Goal: Transaction & Acquisition: Book appointment/travel/reservation

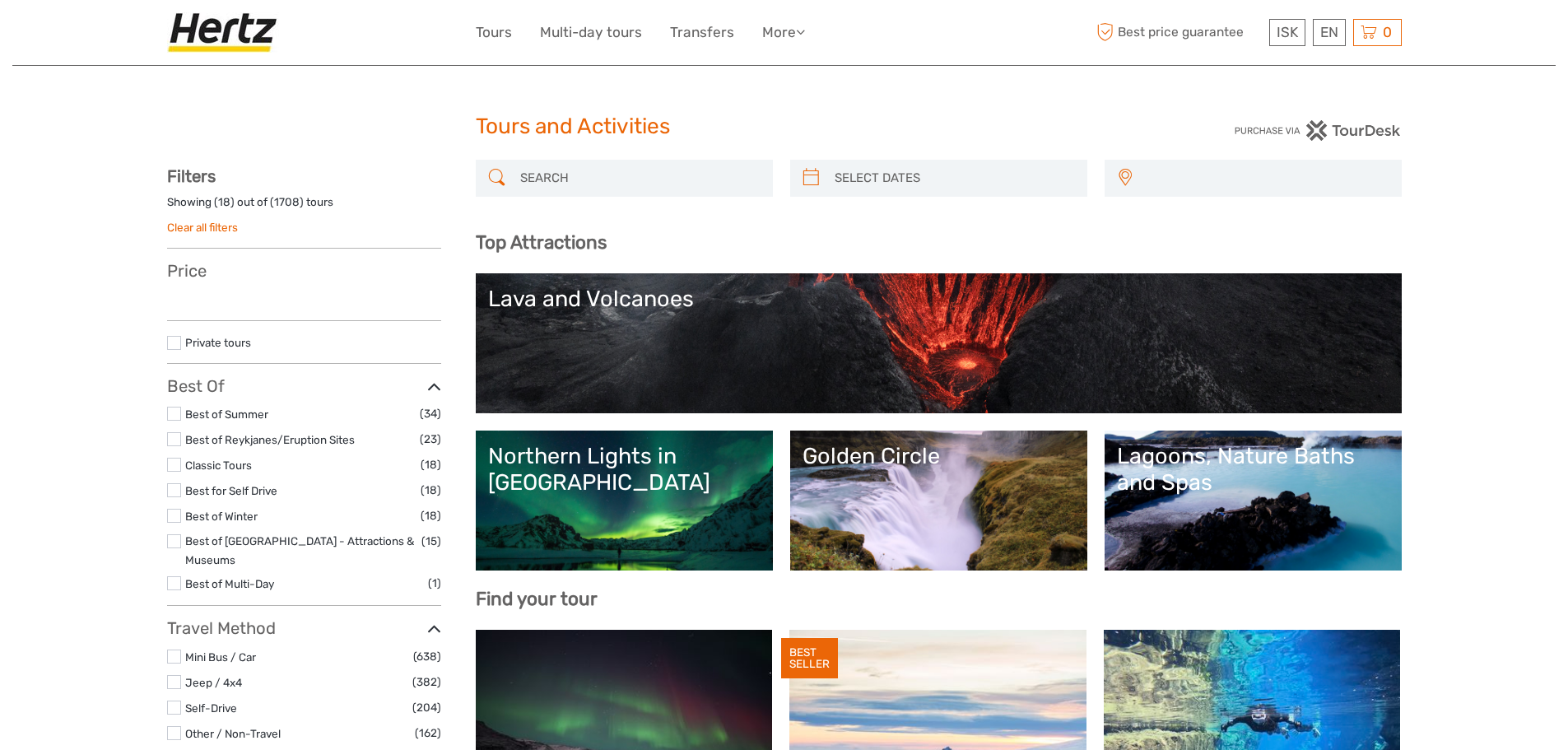
select select
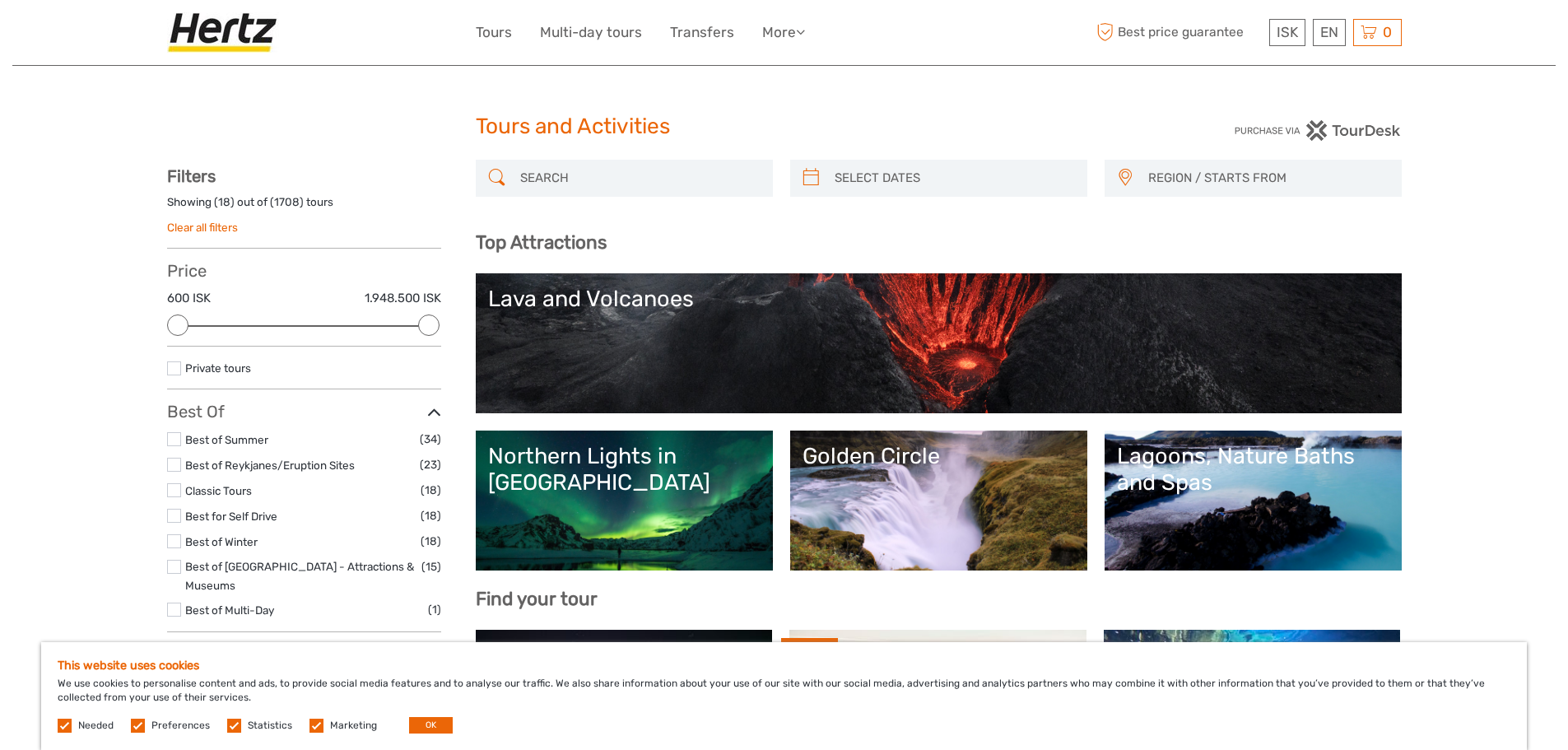
type input "03/10/2025"
click at [850, 174] on input "search" at bounding box center [953, 178] width 251 height 29
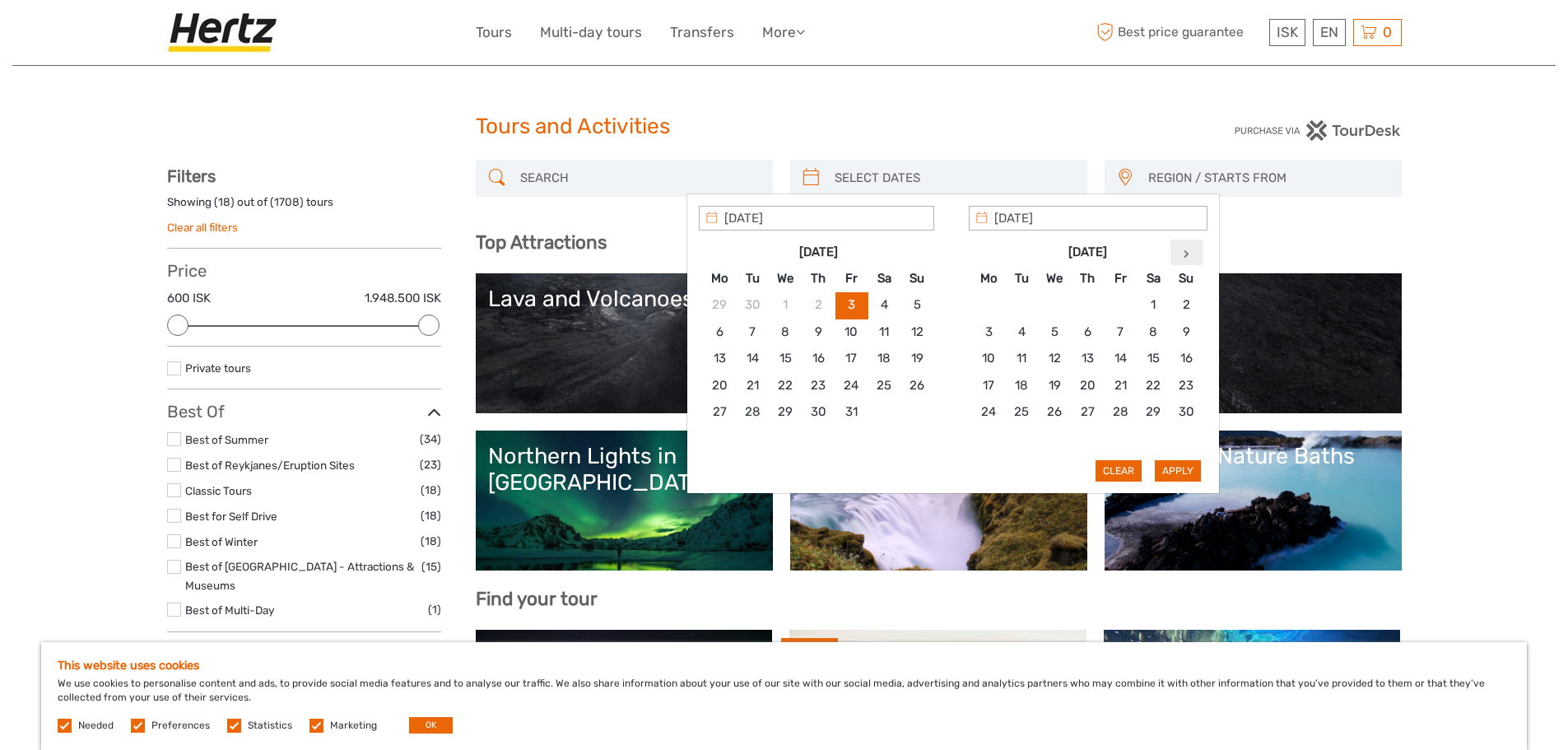
click at [1184, 256] on icon at bounding box center [1186, 254] width 6 height 8
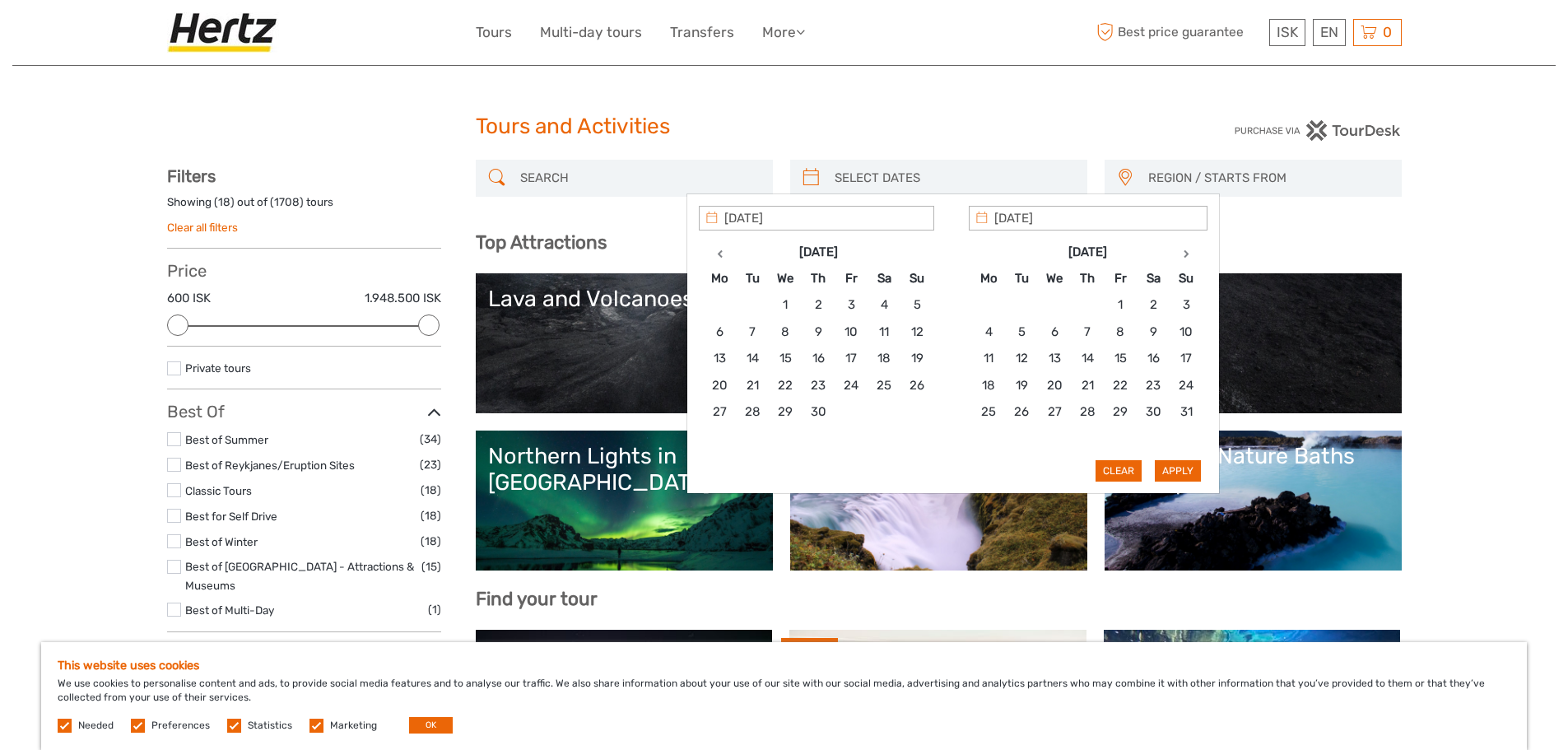
click at [1184, 256] on icon at bounding box center [1186, 254] width 6 height 8
type input "10/08/2026"
type input "11/08/2026"
type input "10/08/2026"
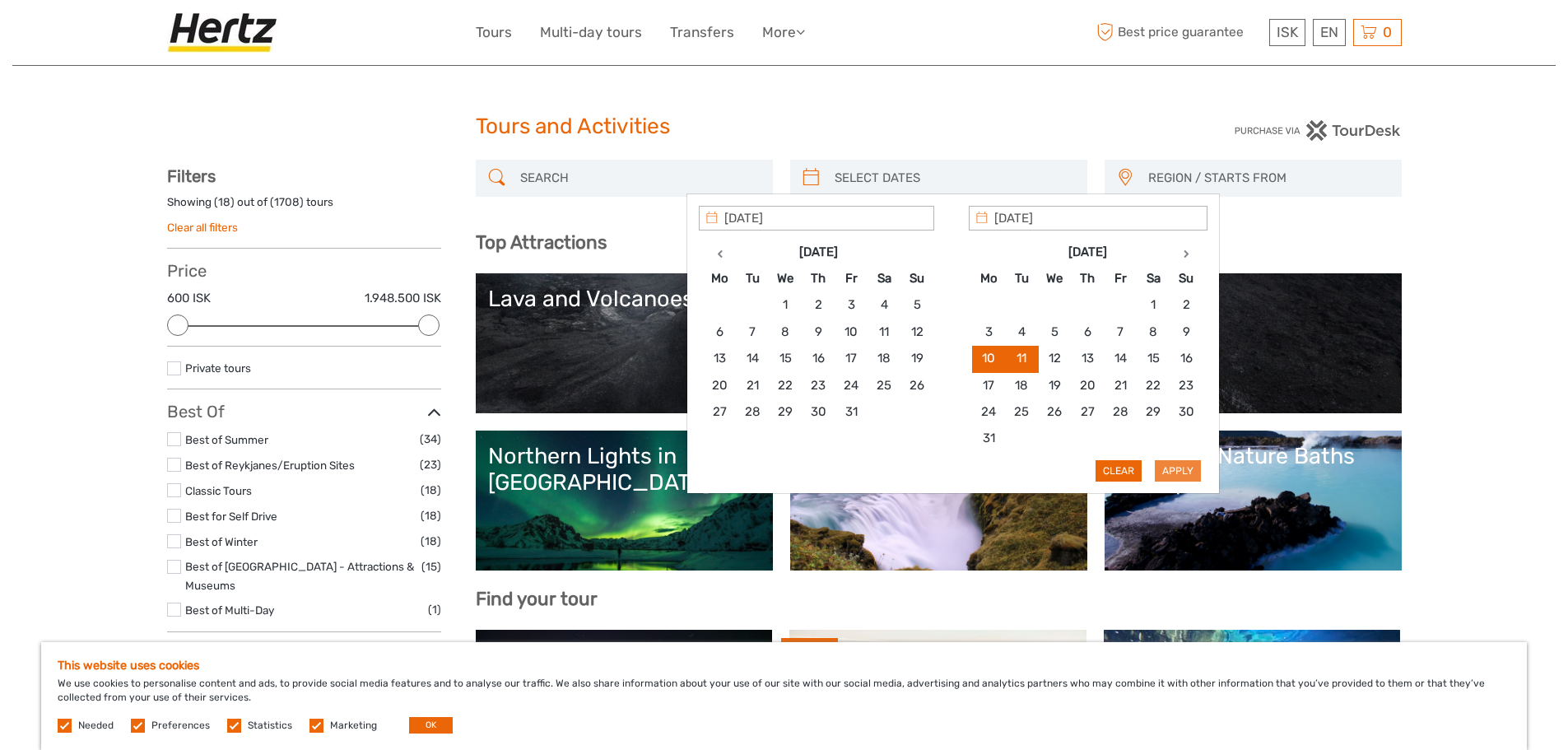
click at [1179, 472] on button "Apply" at bounding box center [1177, 470] width 46 height 21
type input "10/08/2026 - 11/08/2026"
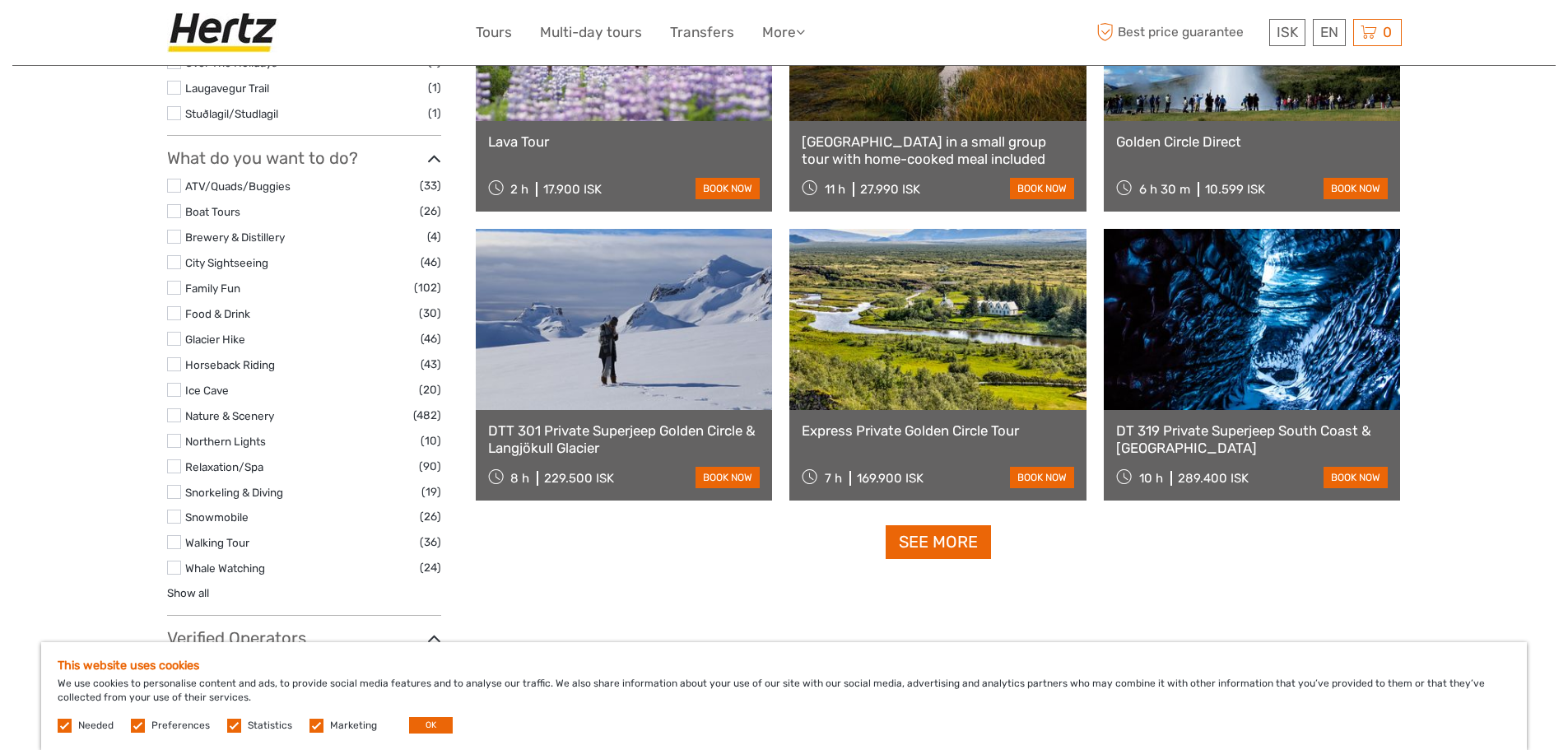
scroll to position [1490, 0]
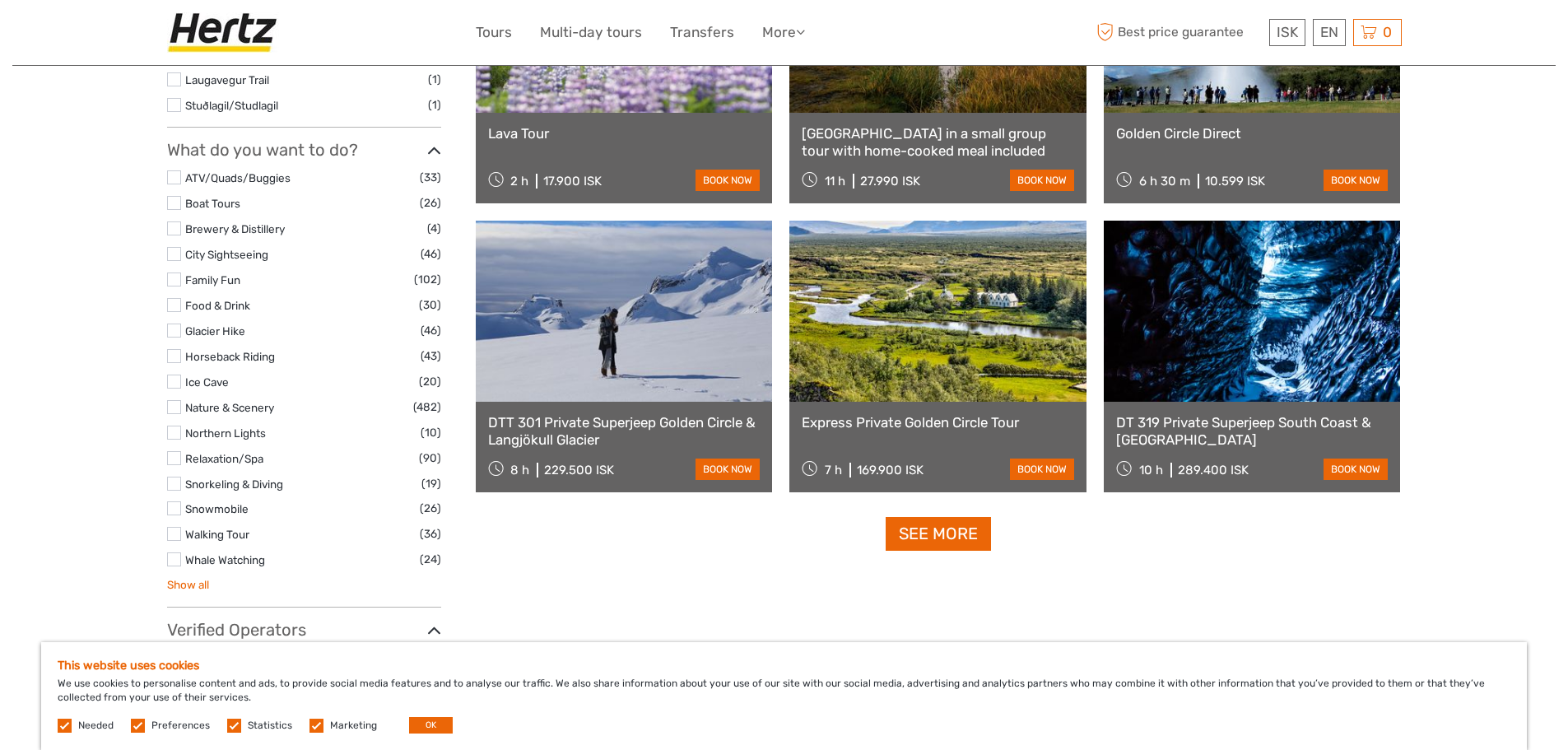
click at [178, 578] on link "Show all" at bounding box center [188, 585] width 42 height 13
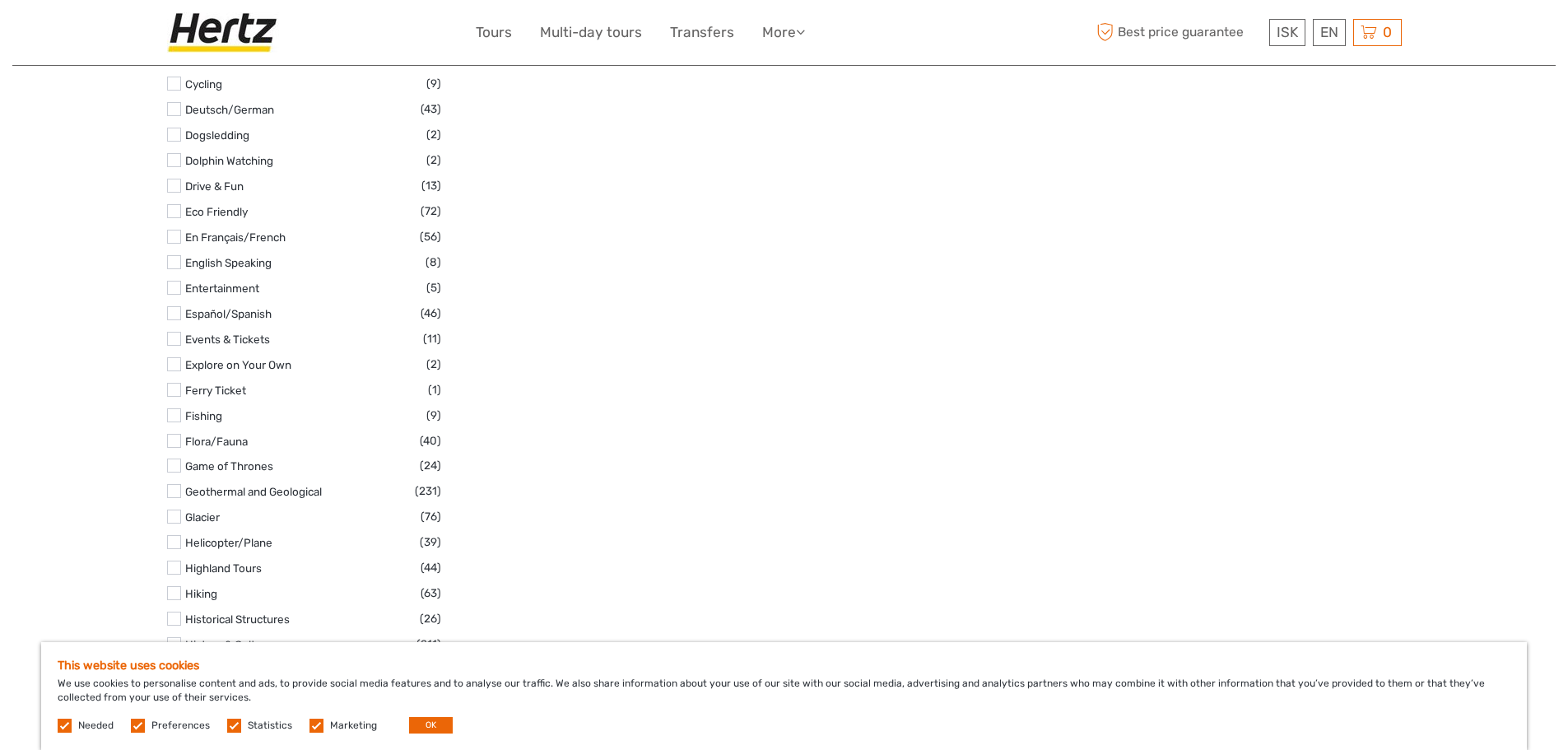
scroll to position [2347, 0]
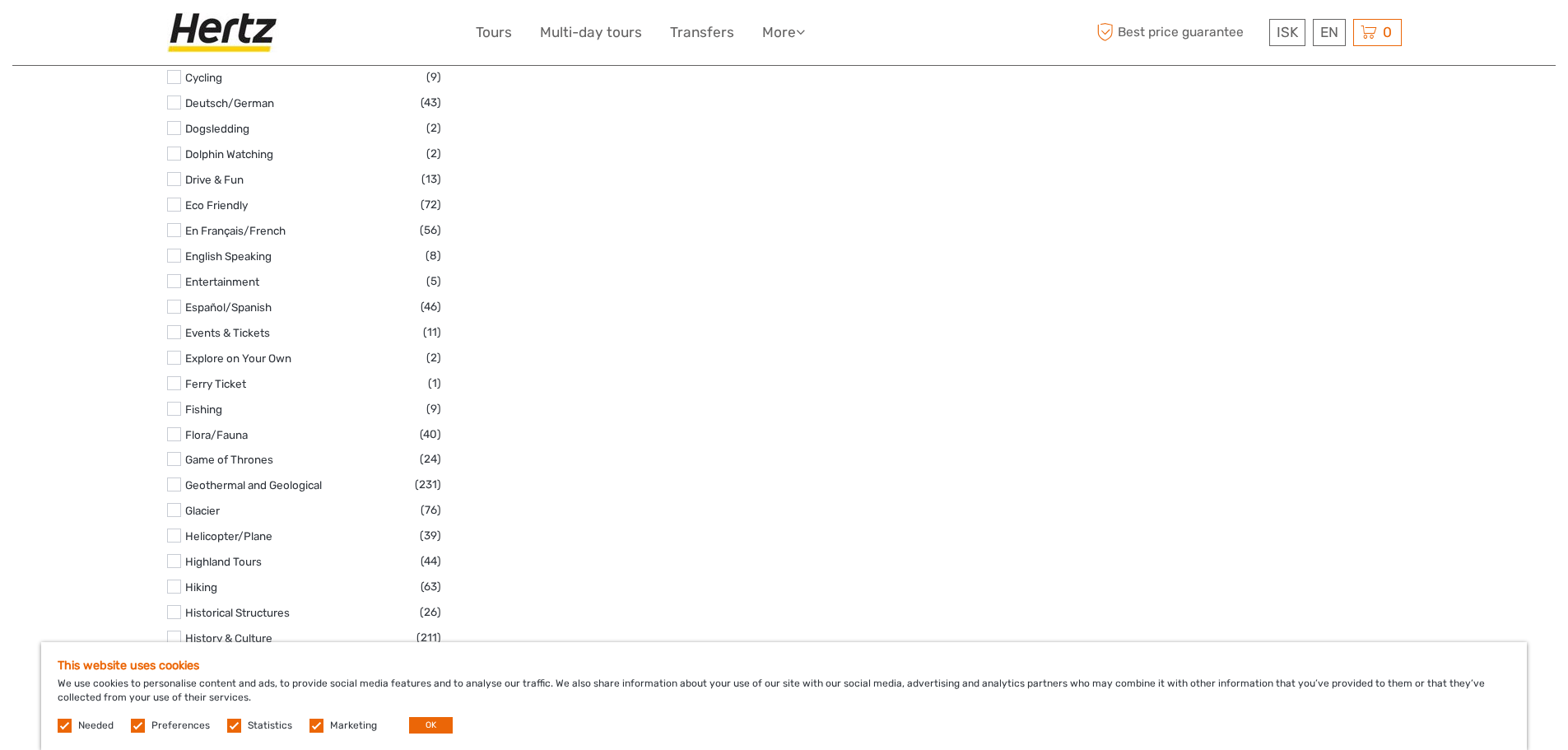
click at [174, 553] on label at bounding box center [174, 560] width 14 height 14
click at [0, 0] on input "checkbox" at bounding box center [0, 0] width 0 height 0
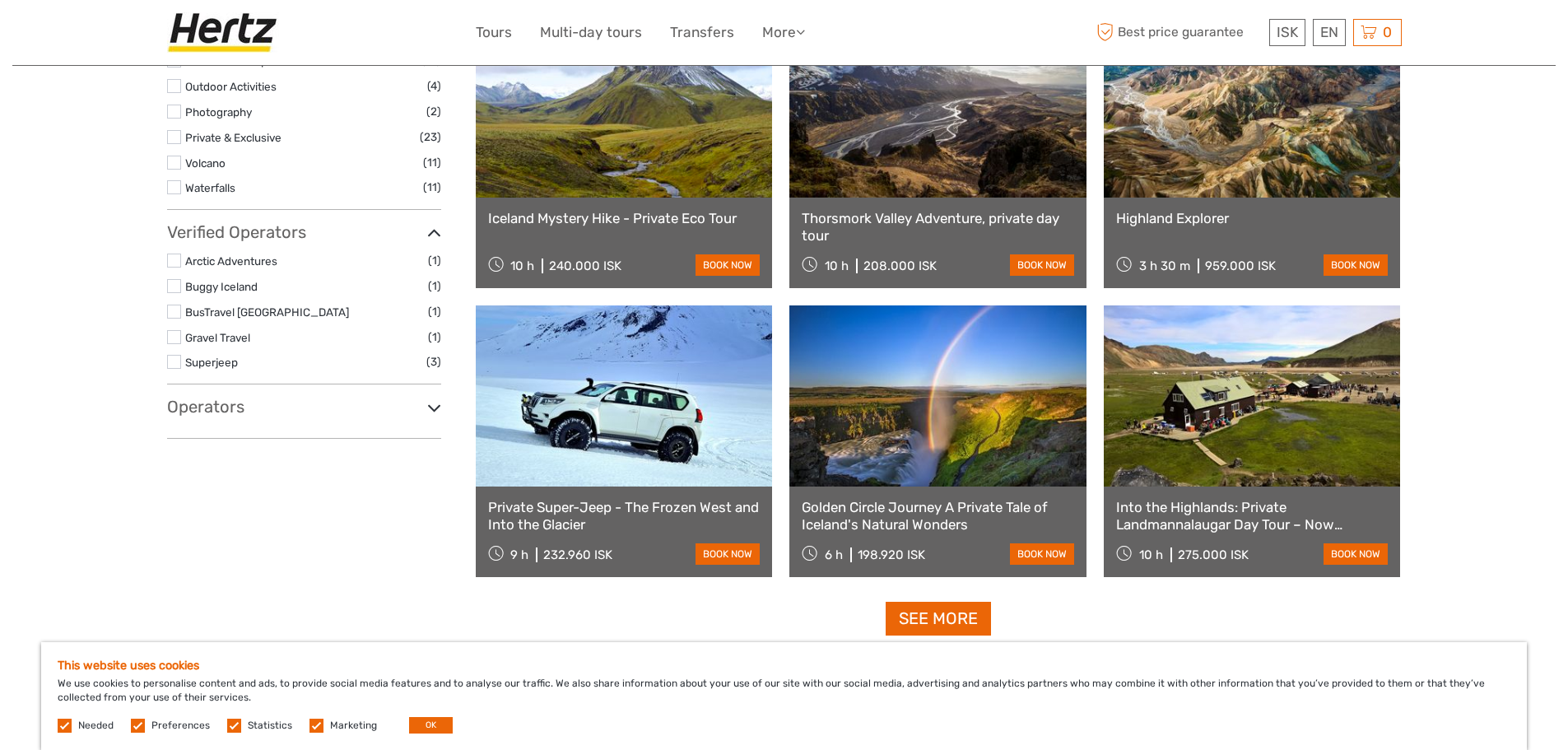
scroll to position [1408, 0]
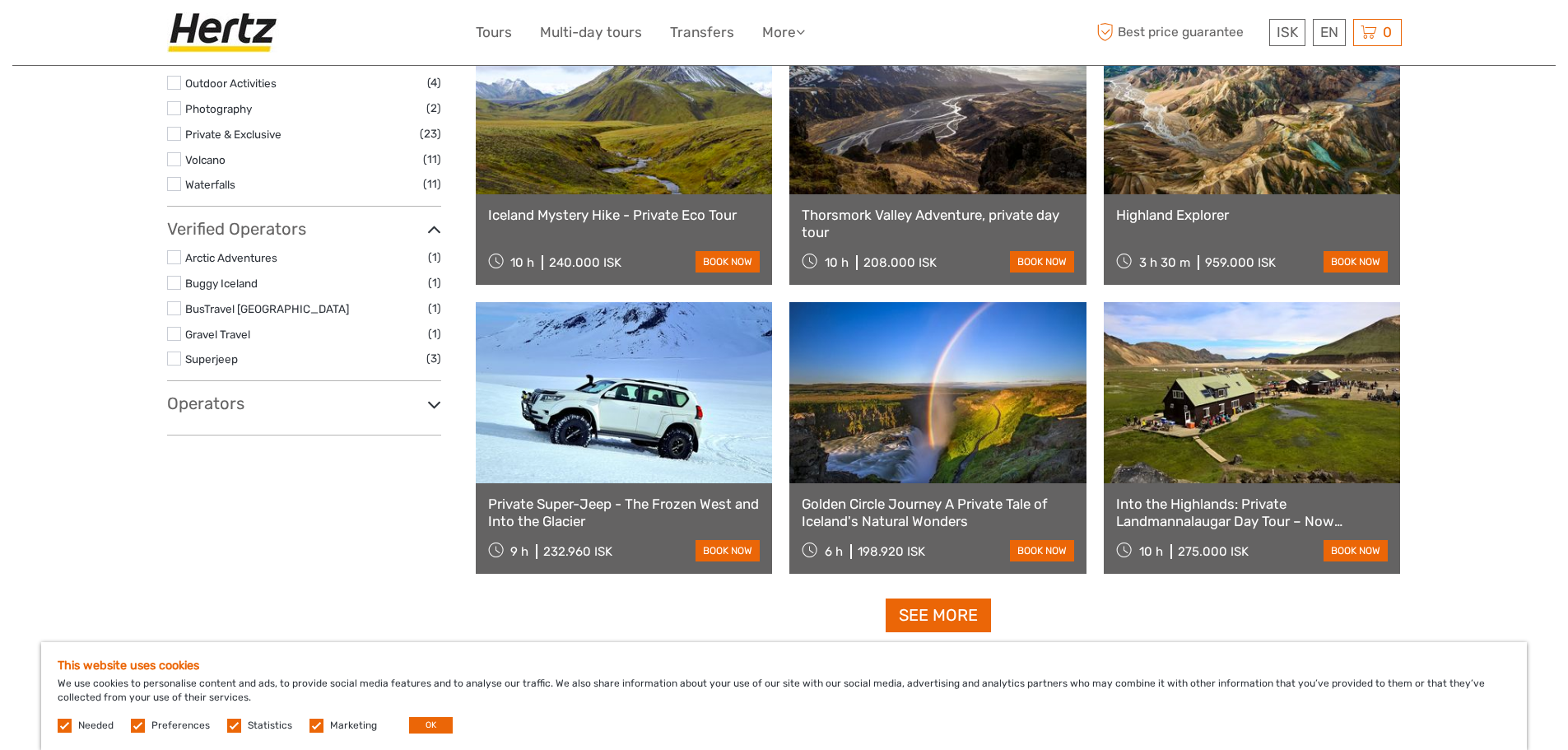
click at [585, 547] on div "232.960 ISK" at bounding box center [578, 552] width 69 height 15
click at [718, 548] on link "book now" at bounding box center [727, 550] width 64 height 21
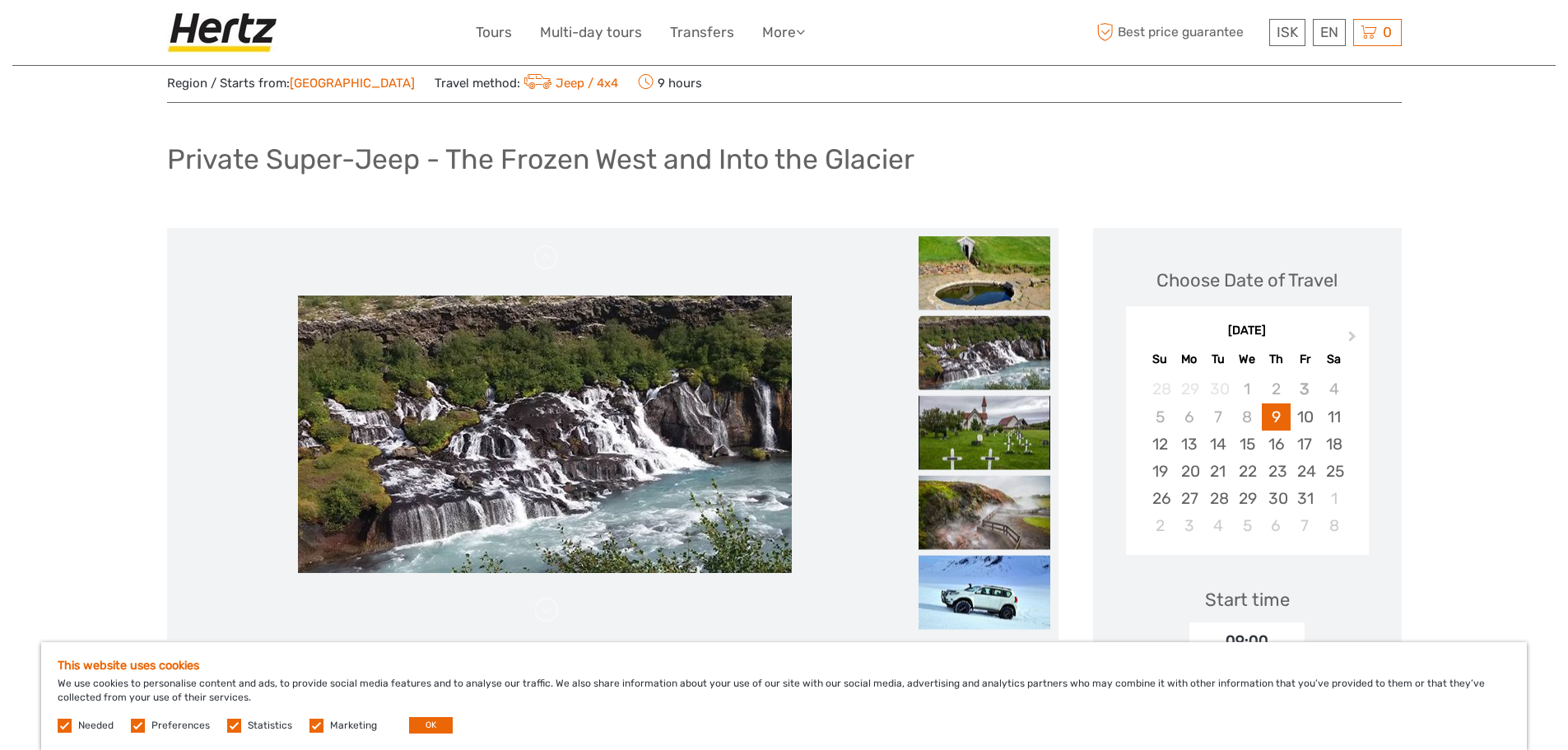
scroll to position [43, 0]
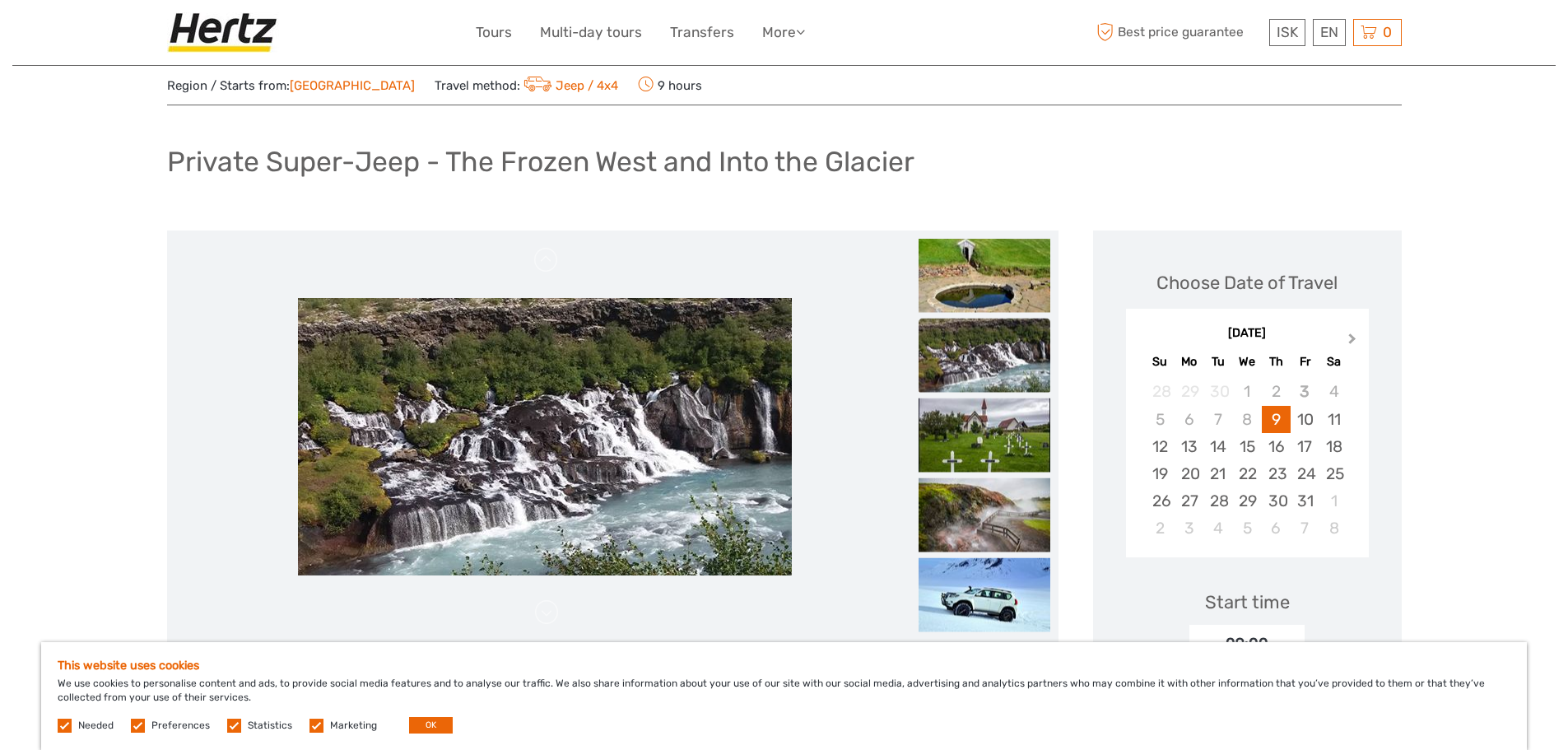
click at [1352, 340] on span "Next Month" at bounding box center [1352, 342] width 0 height 24
click at [1352, 339] on span "Next Month" at bounding box center [1352, 342] width 0 height 24
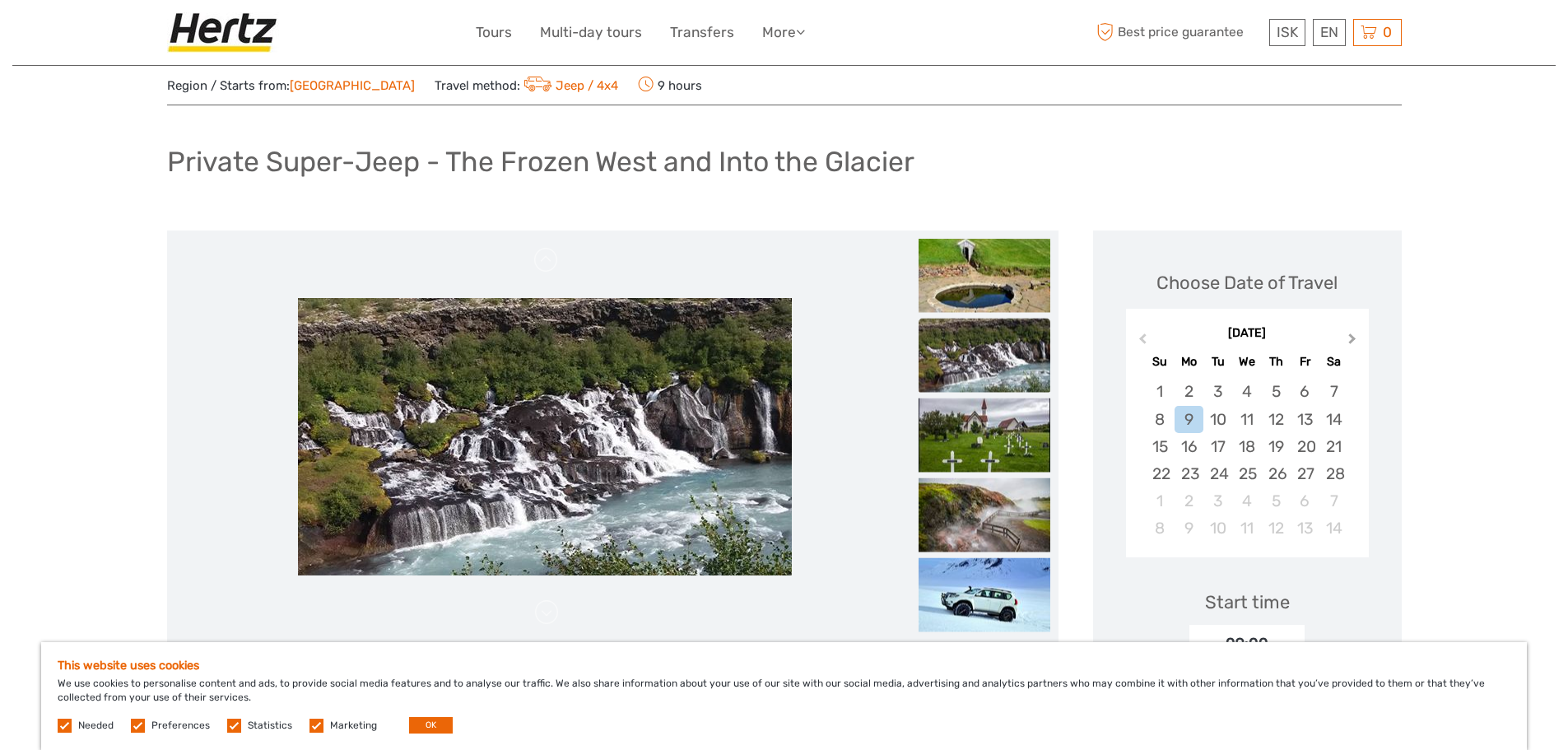
click at [1352, 339] on span "Next Month" at bounding box center [1352, 342] width 0 height 24
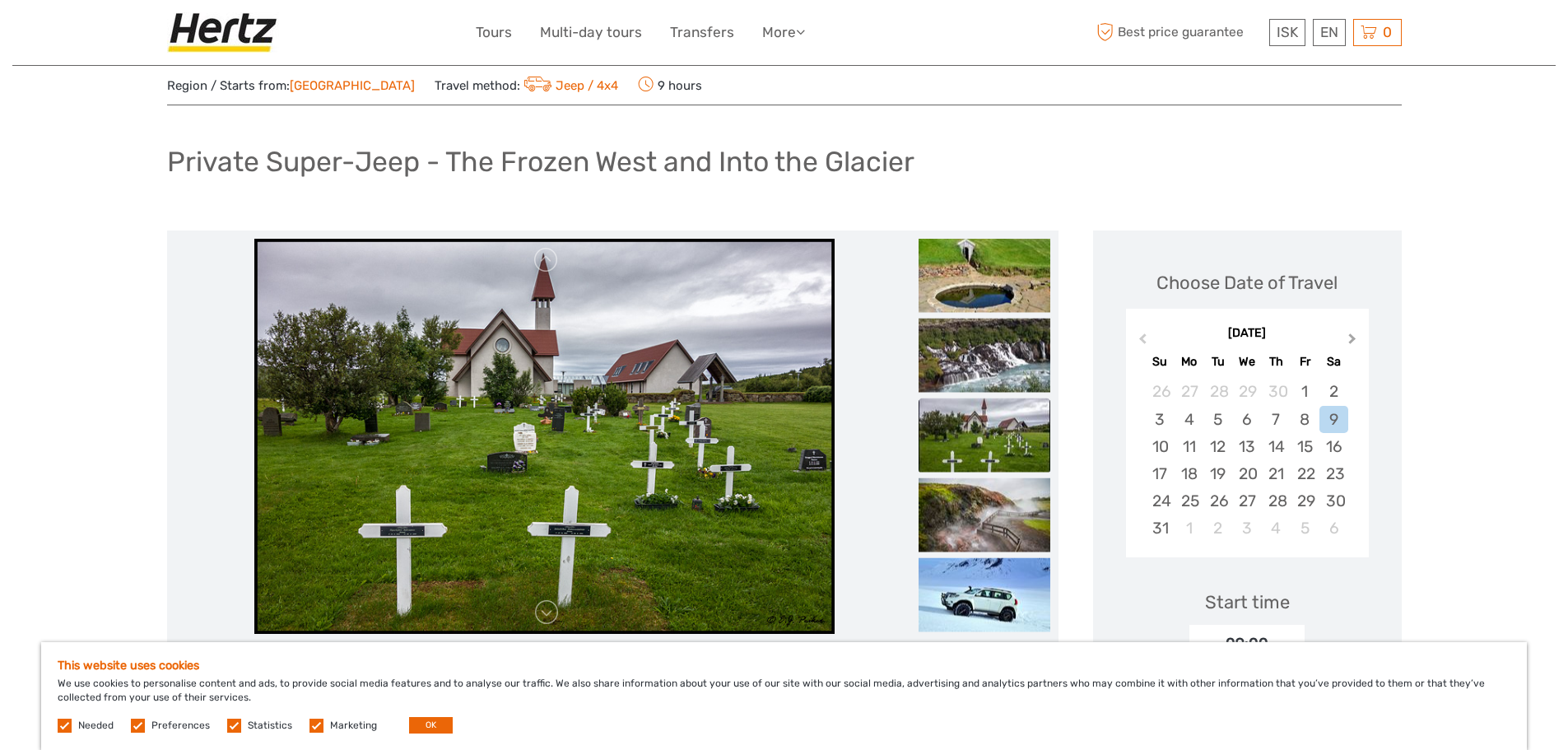
click at [1352, 339] on span "Next Month" at bounding box center [1352, 342] width 0 height 24
click at [1142, 338] on span "Previous Month" at bounding box center [1142, 342] width 0 height 24
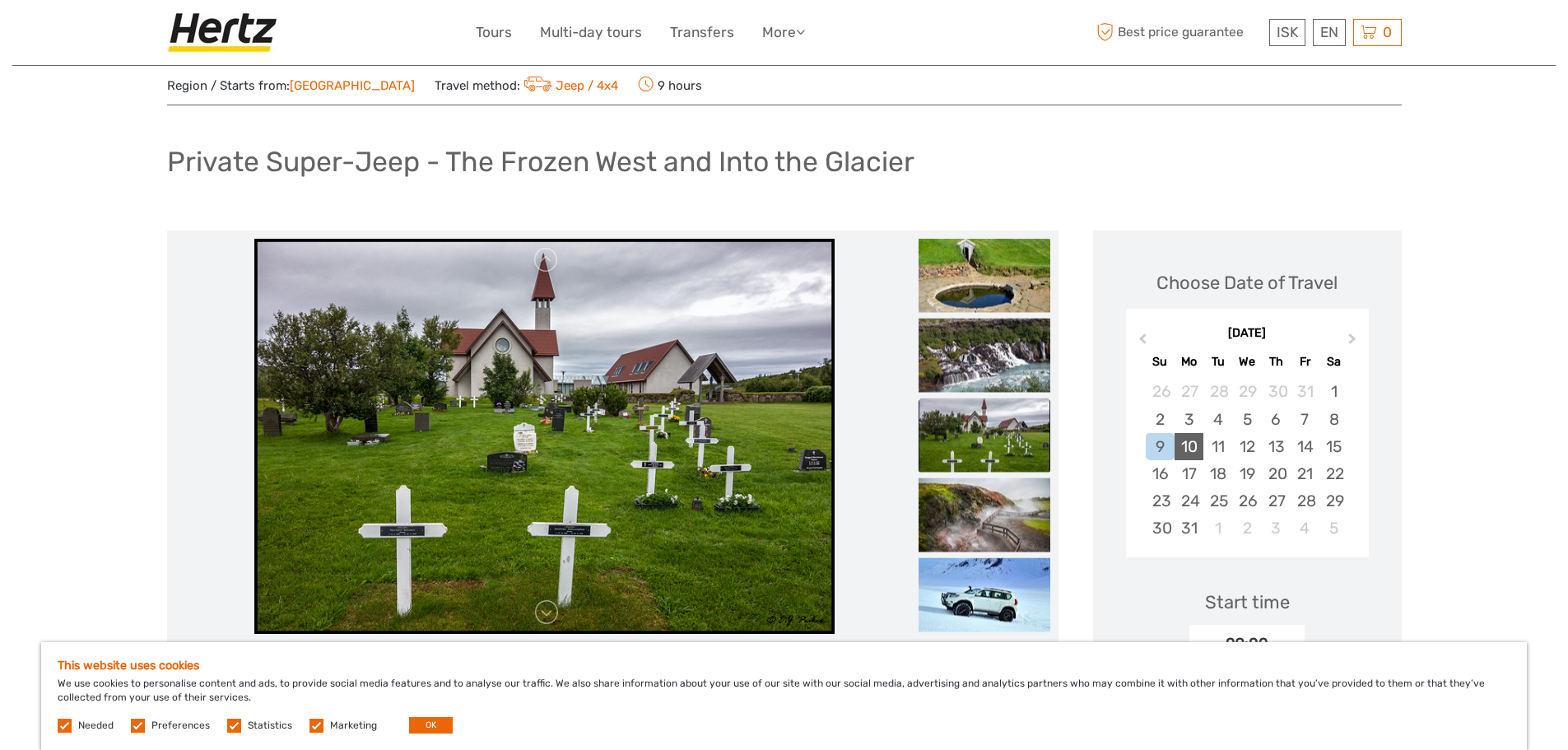
click at [1183, 448] on div "10" at bounding box center [1188, 446] width 29 height 27
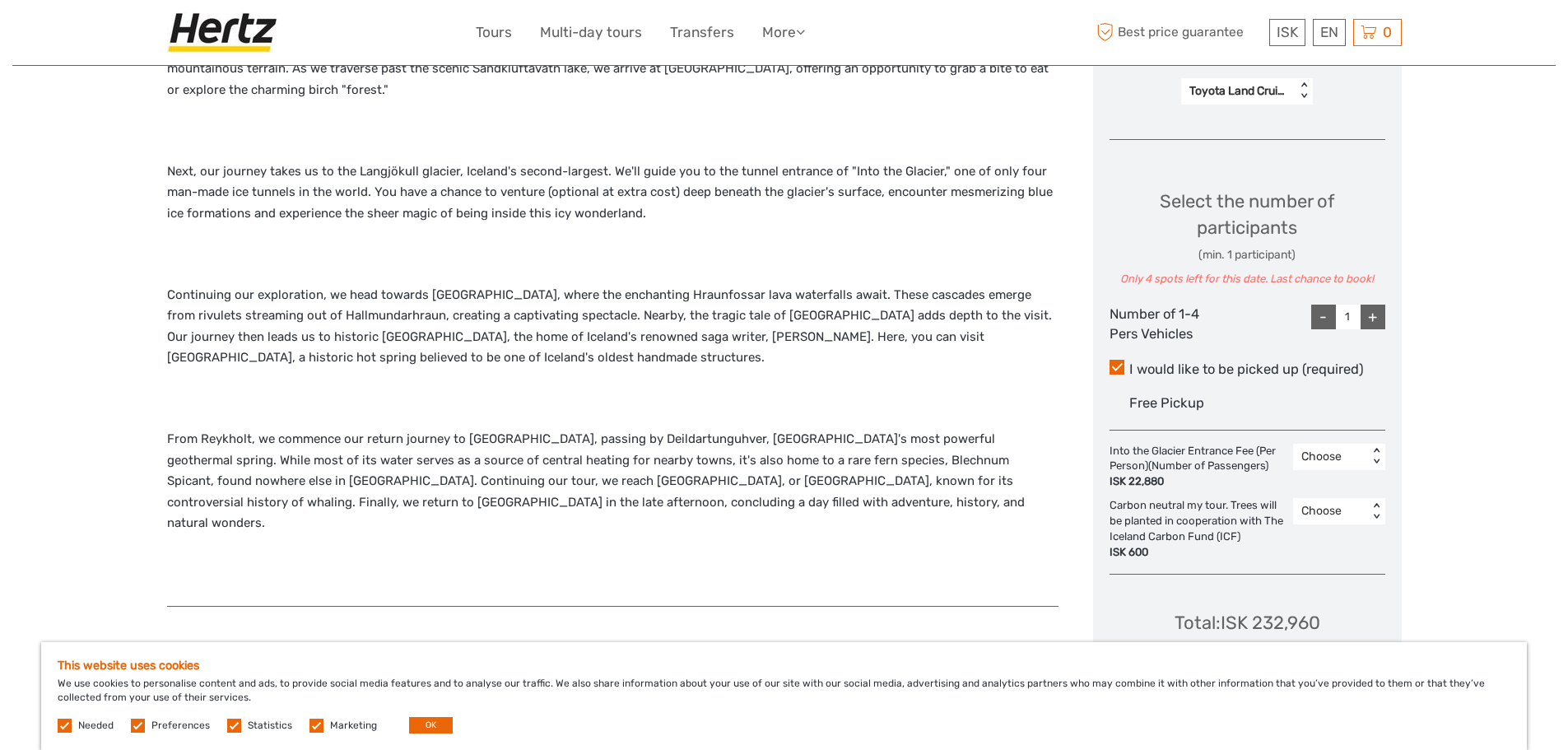
scroll to position [712, 0]
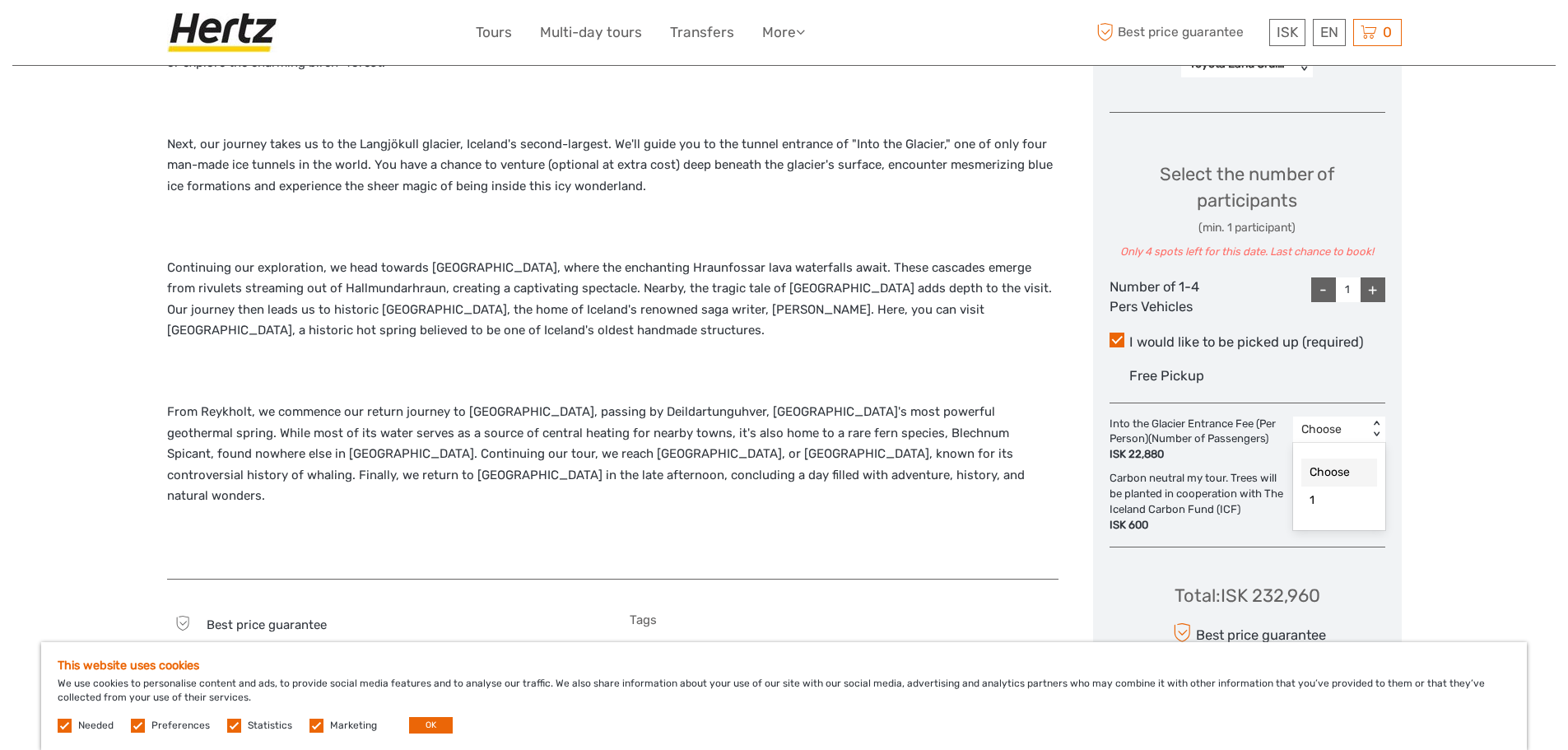
click at [1331, 427] on div "Choose" at bounding box center [1330, 430] width 59 height 17
click at [1319, 503] on div "1" at bounding box center [1339, 500] width 76 height 28
click at [1319, 480] on div "Choose" at bounding box center [1330, 484] width 59 height 17
click at [1329, 566] on div "1" at bounding box center [1339, 554] width 76 height 28
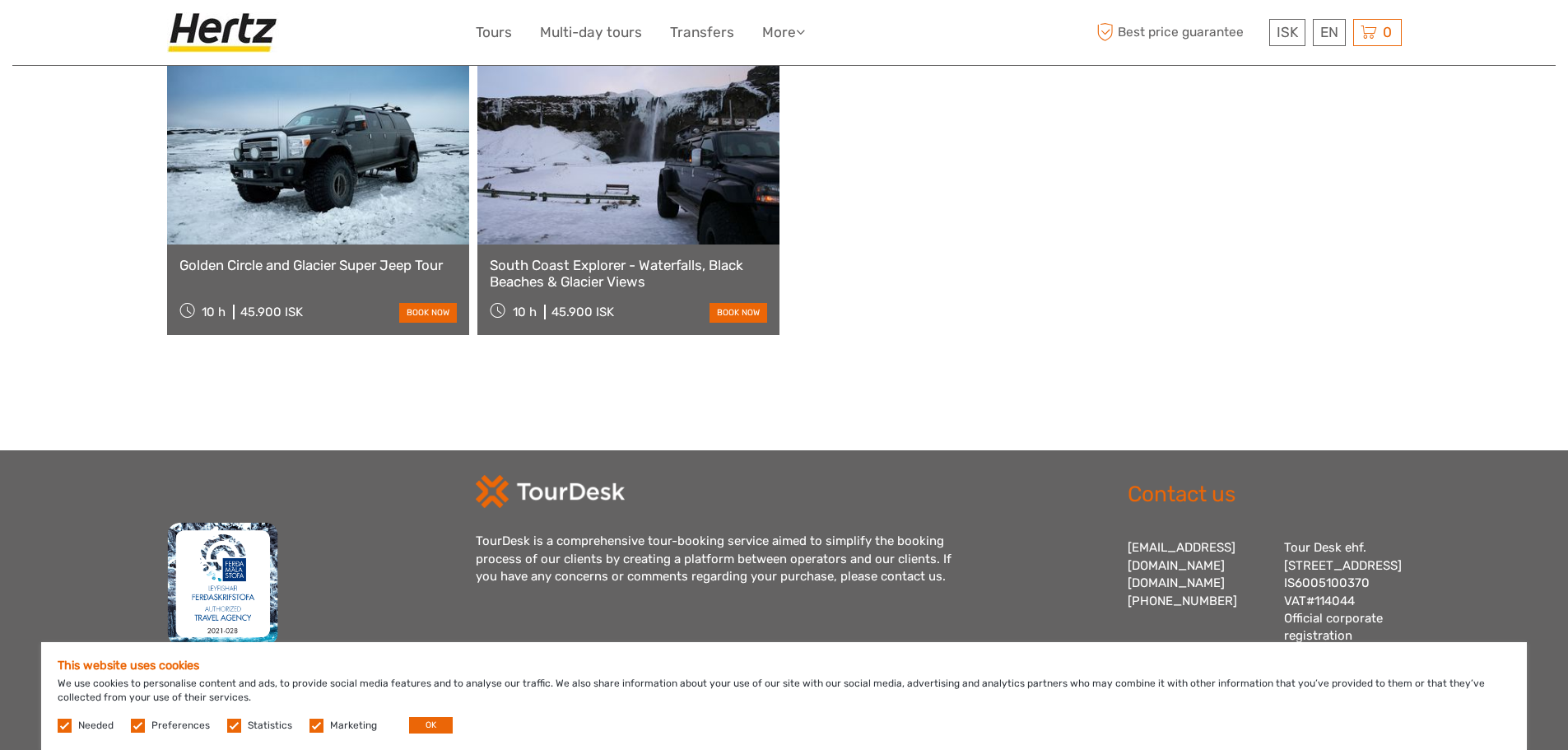
scroll to position [0, 0]
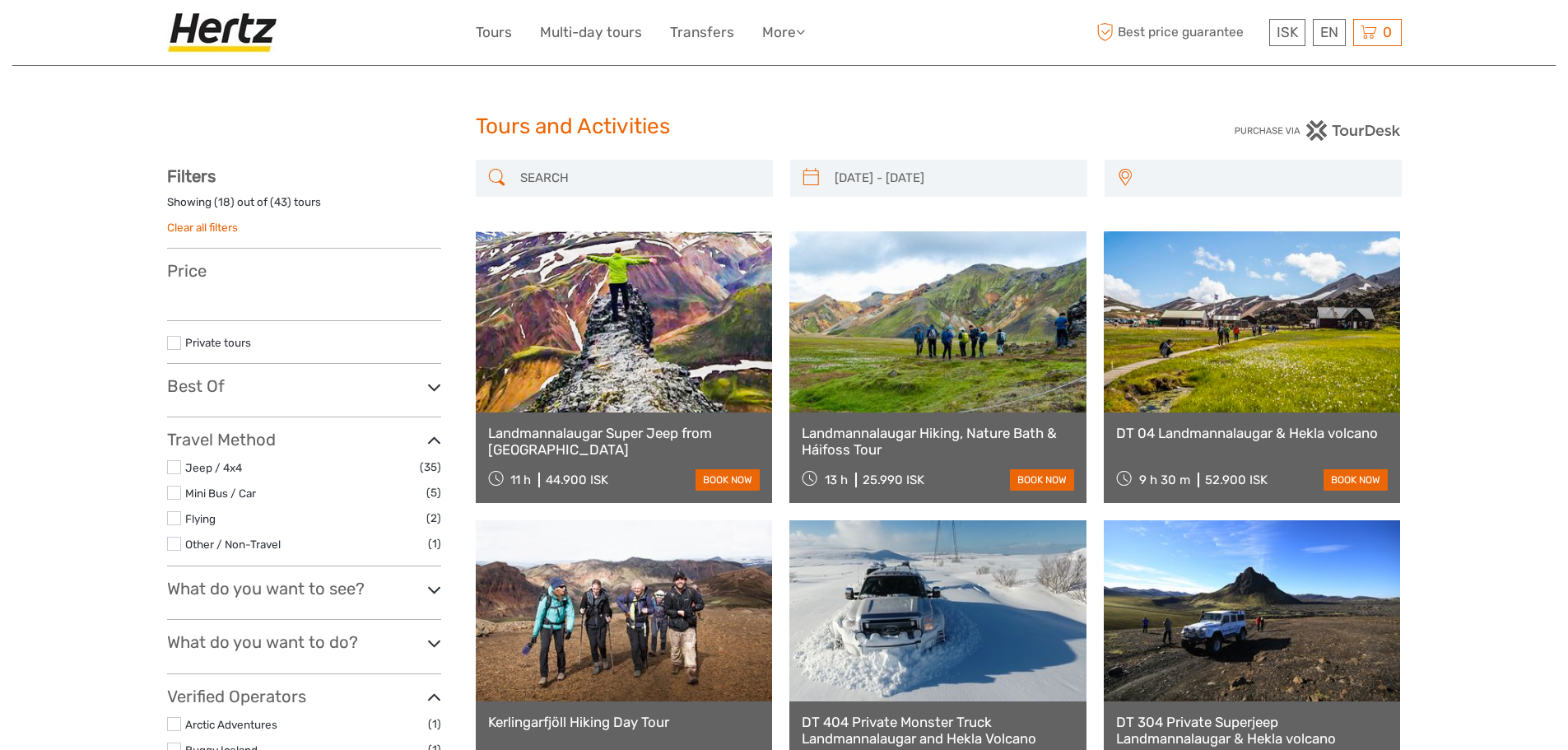
select select
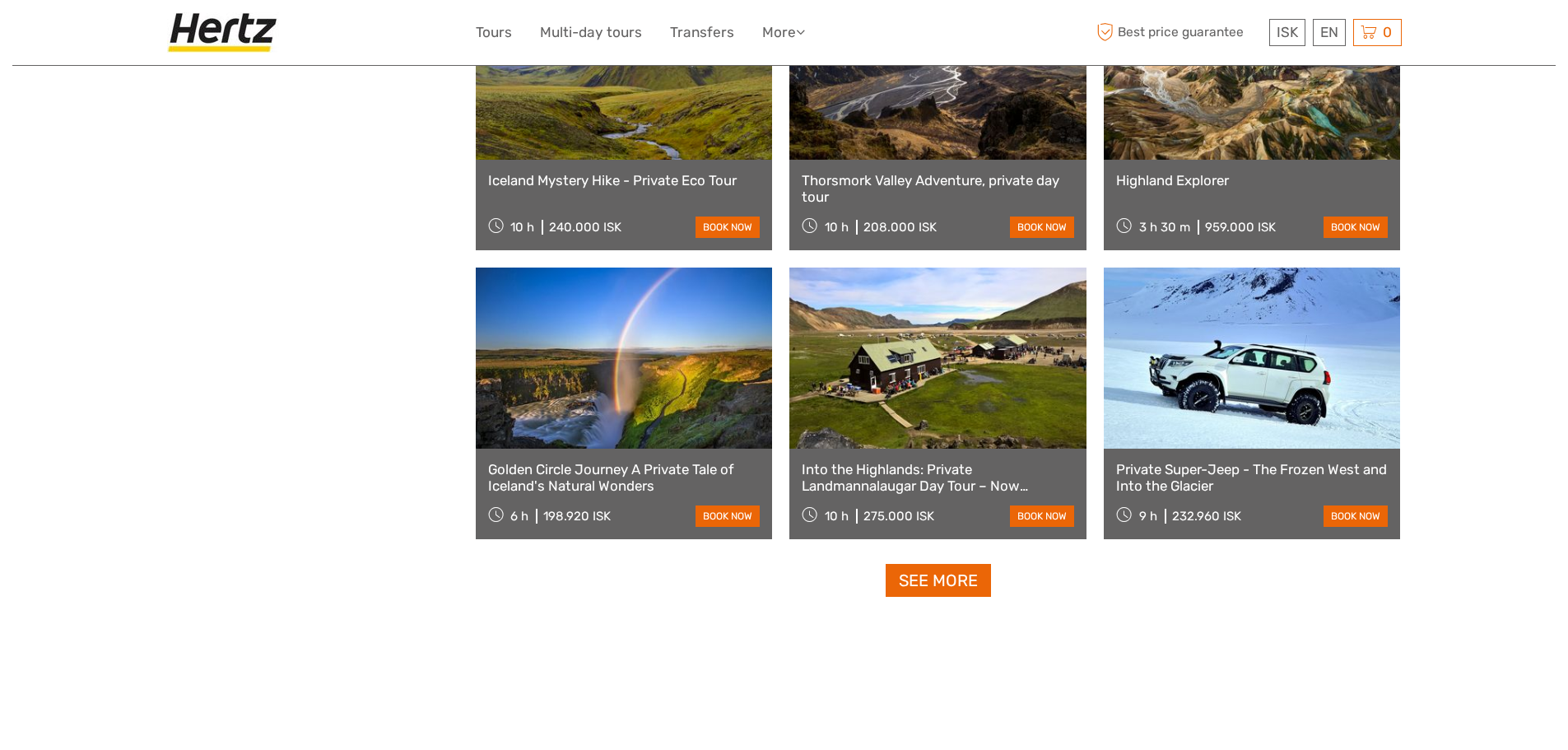
type input "09/08/2026 - 10/08/2026"
select select
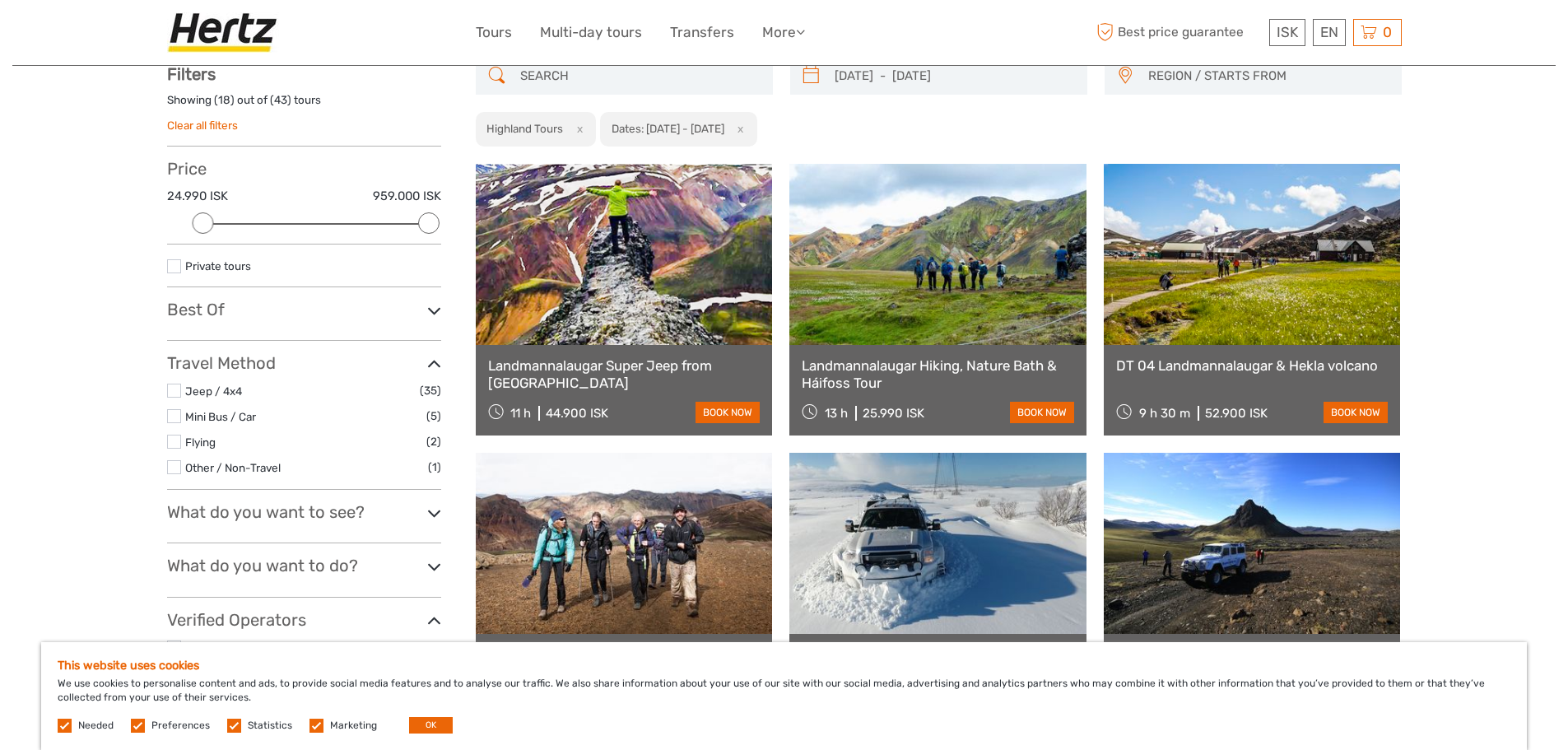
scroll to position [0, 0]
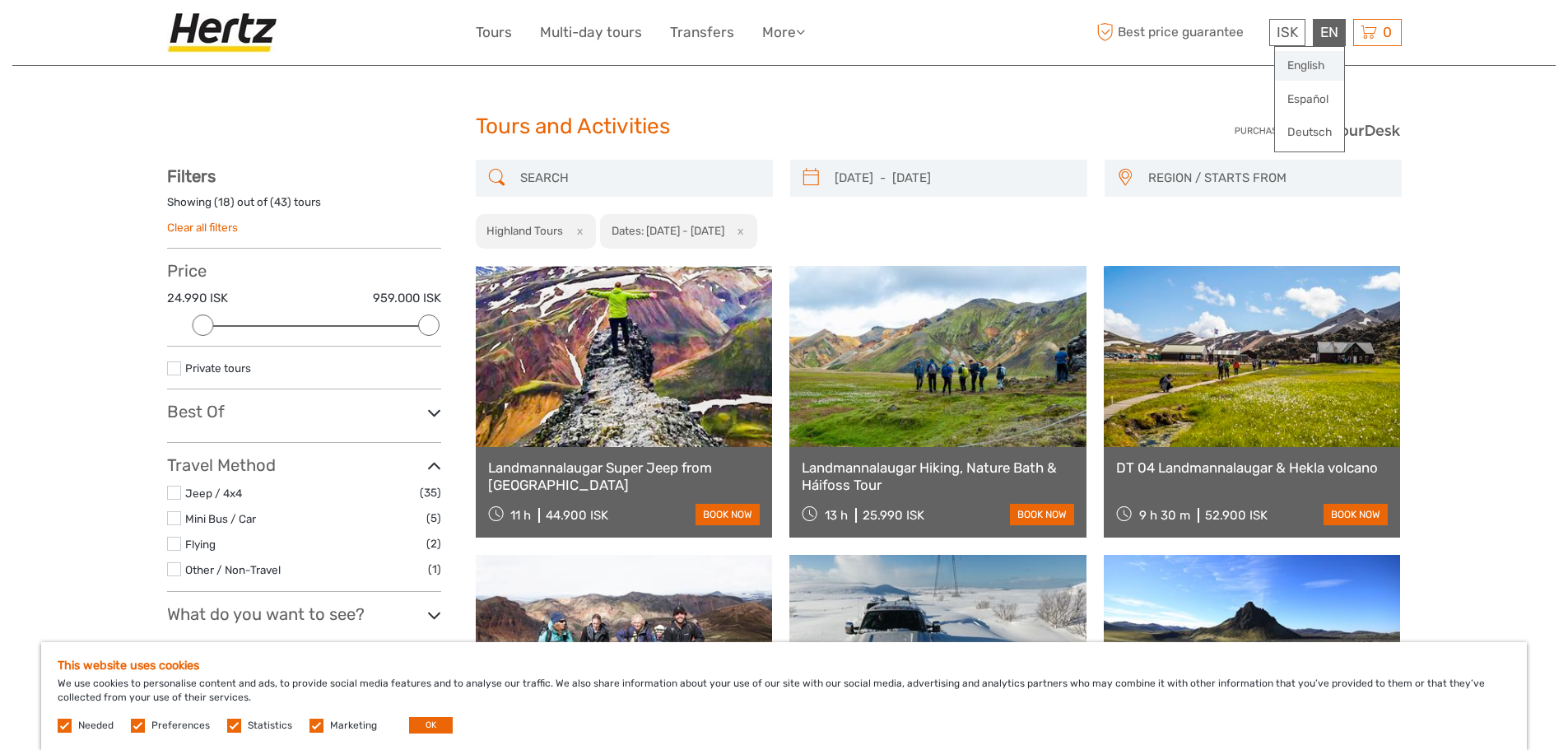
drag, startPoint x: 1329, startPoint y: 34, endPoint x: 1316, endPoint y: 63, distance: 31.8
click at [1316, 46] on div "EN English Español Deutsch" at bounding box center [1329, 33] width 33 height 27
click at [1316, 70] on link "English" at bounding box center [1309, 66] width 69 height 29
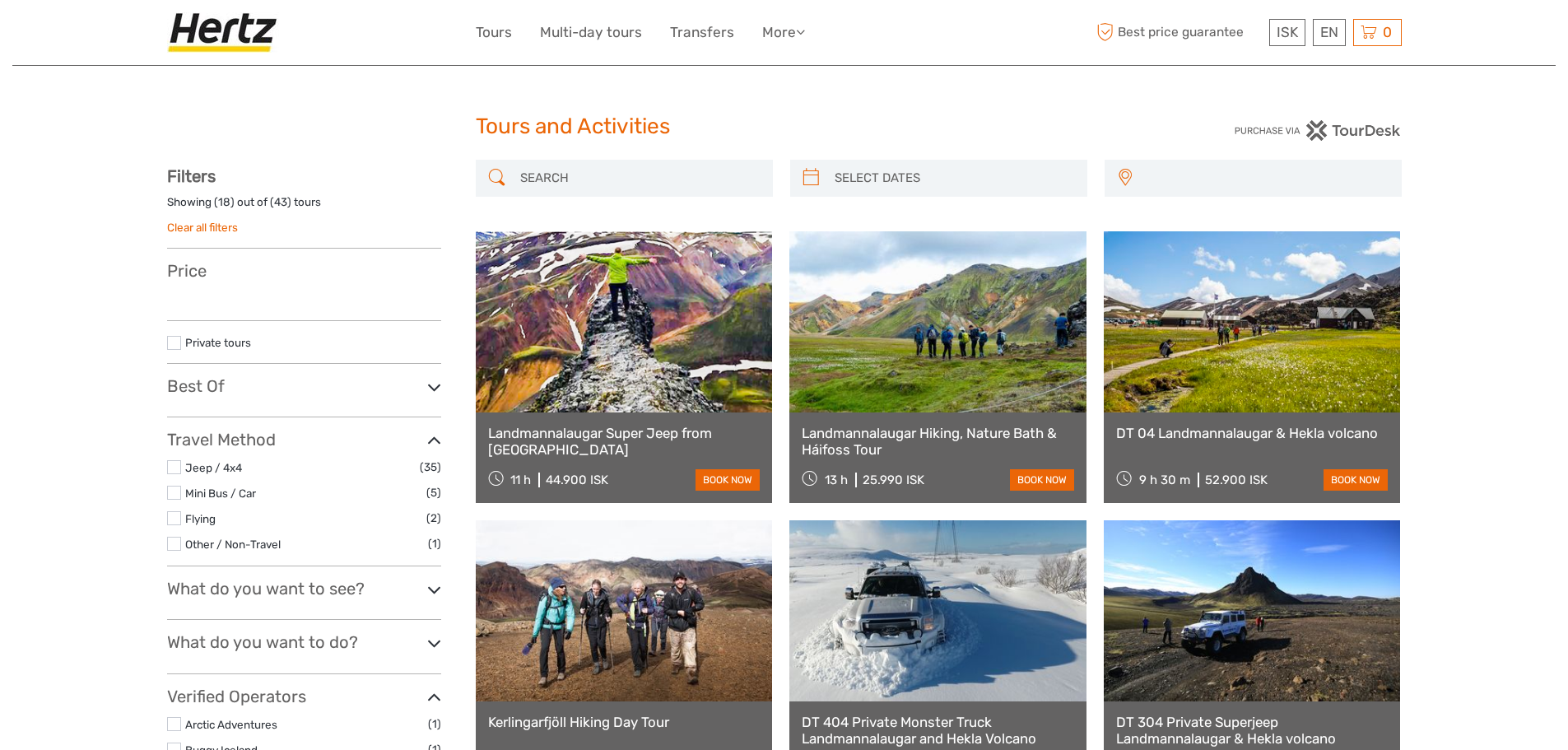
select select
type input "[DATE] - [DATE]"
select select
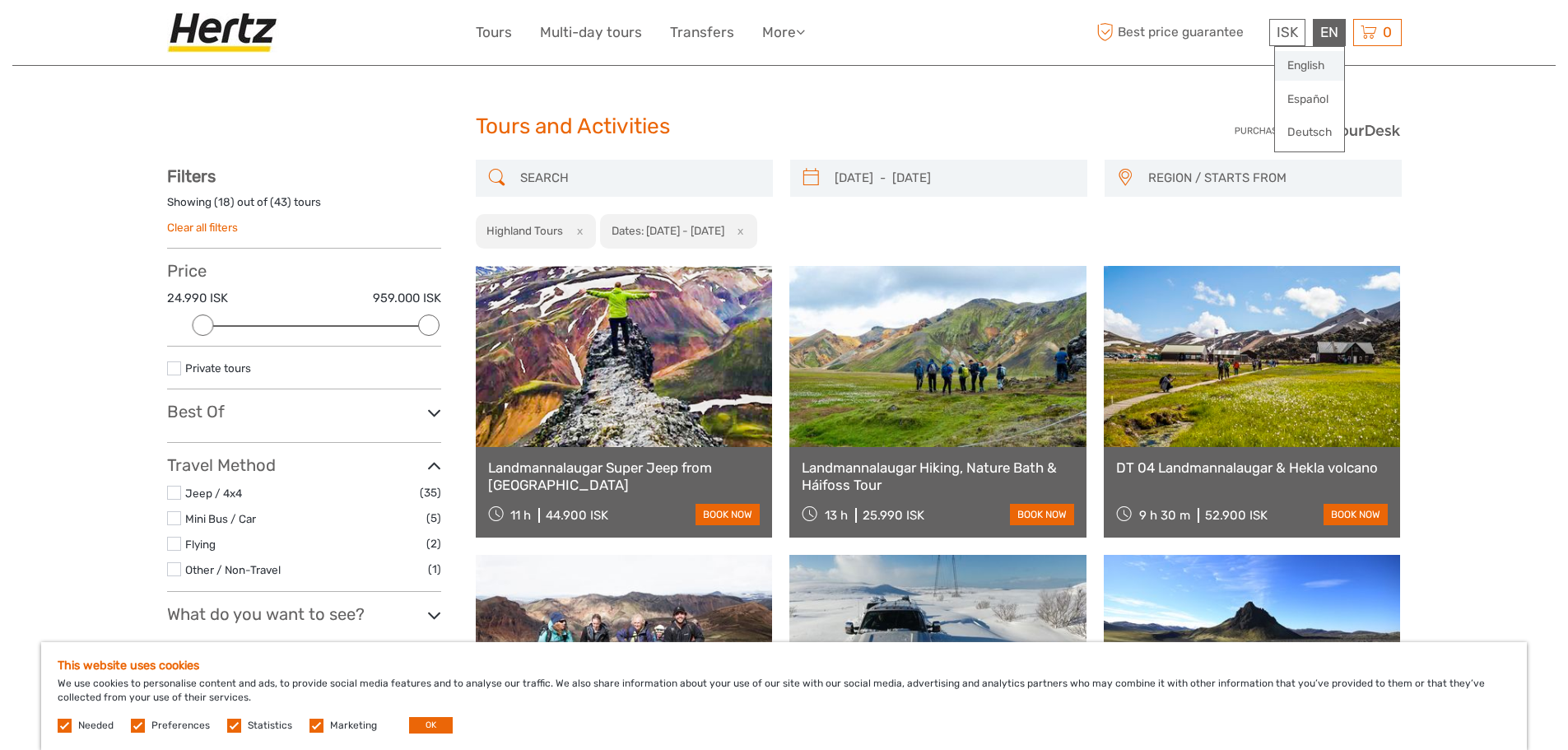
click at [1314, 65] on link "English" at bounding box center [1309, 66] width 69 height 29
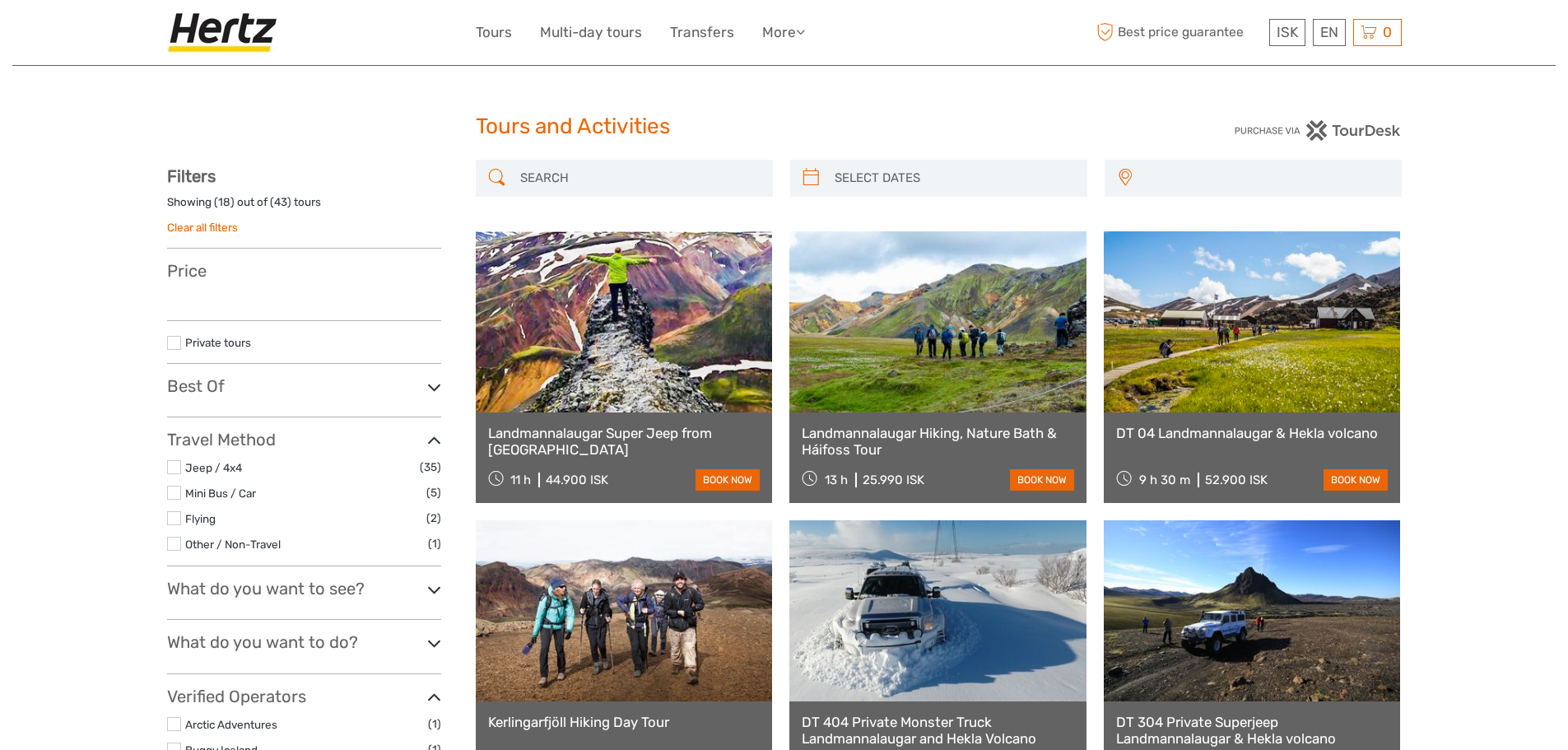
select select
type input "[DATE] - [DATE]"
select select
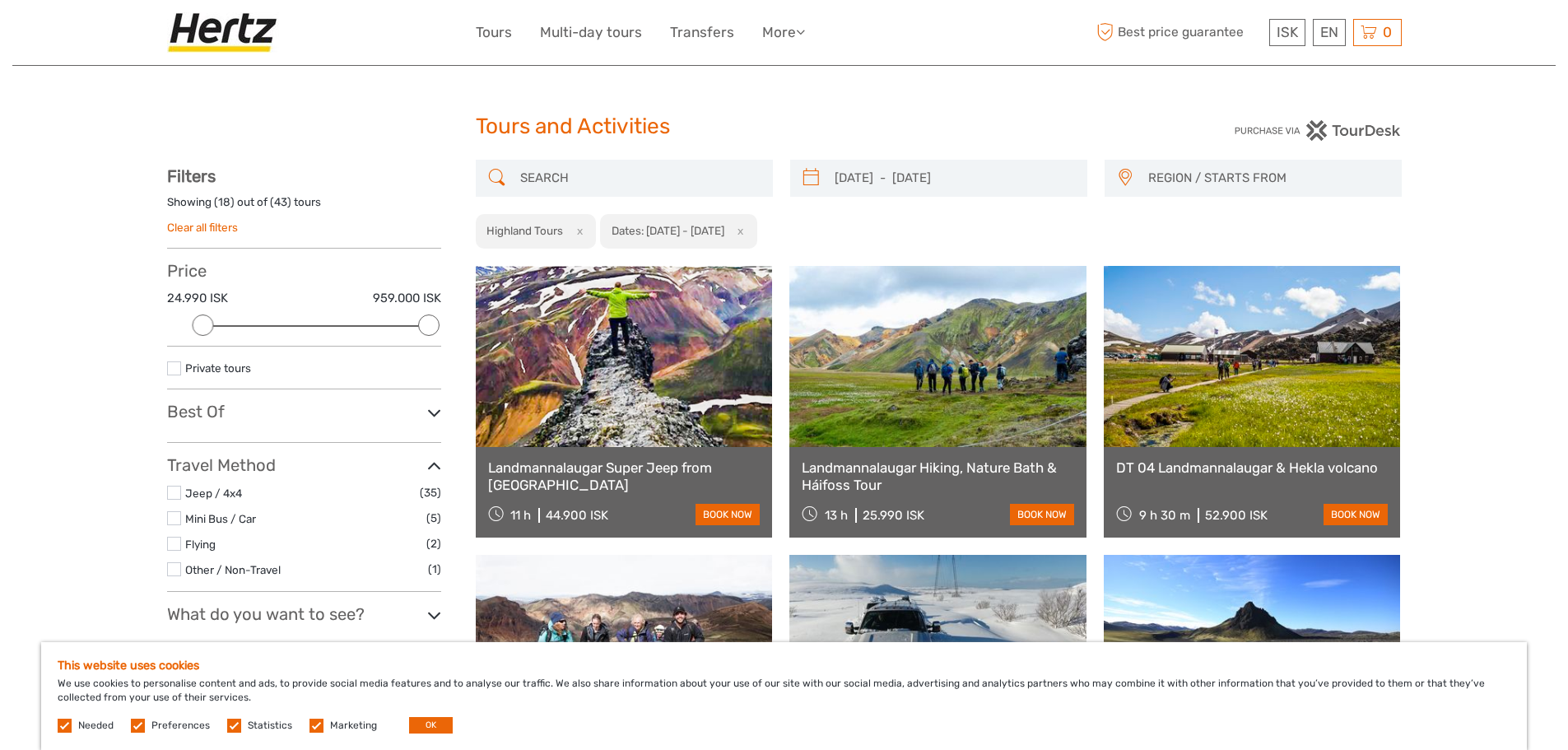
scroll to position [98, 0]
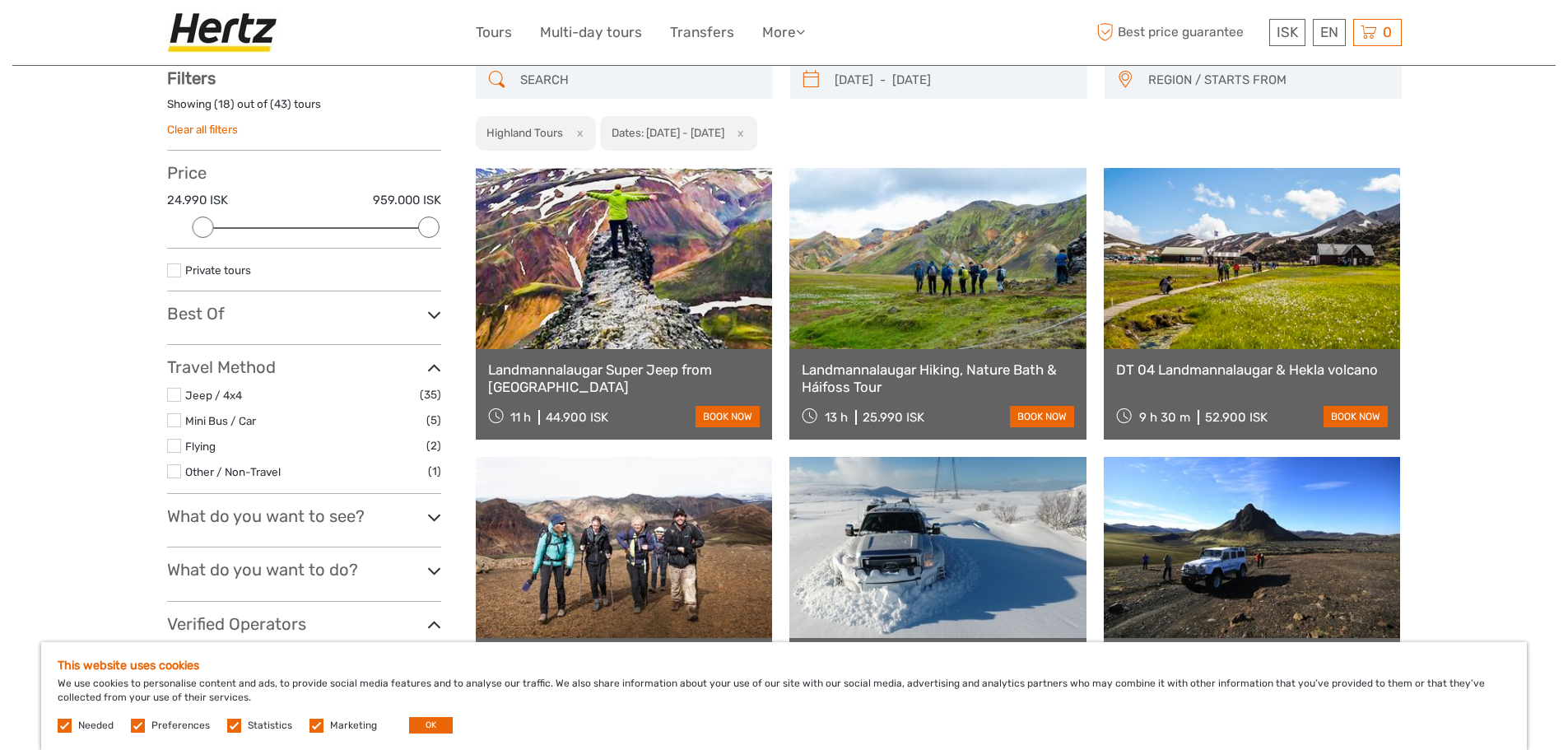
scroll to position [93, 0]
